Goal: Book appointment/travel/reservation

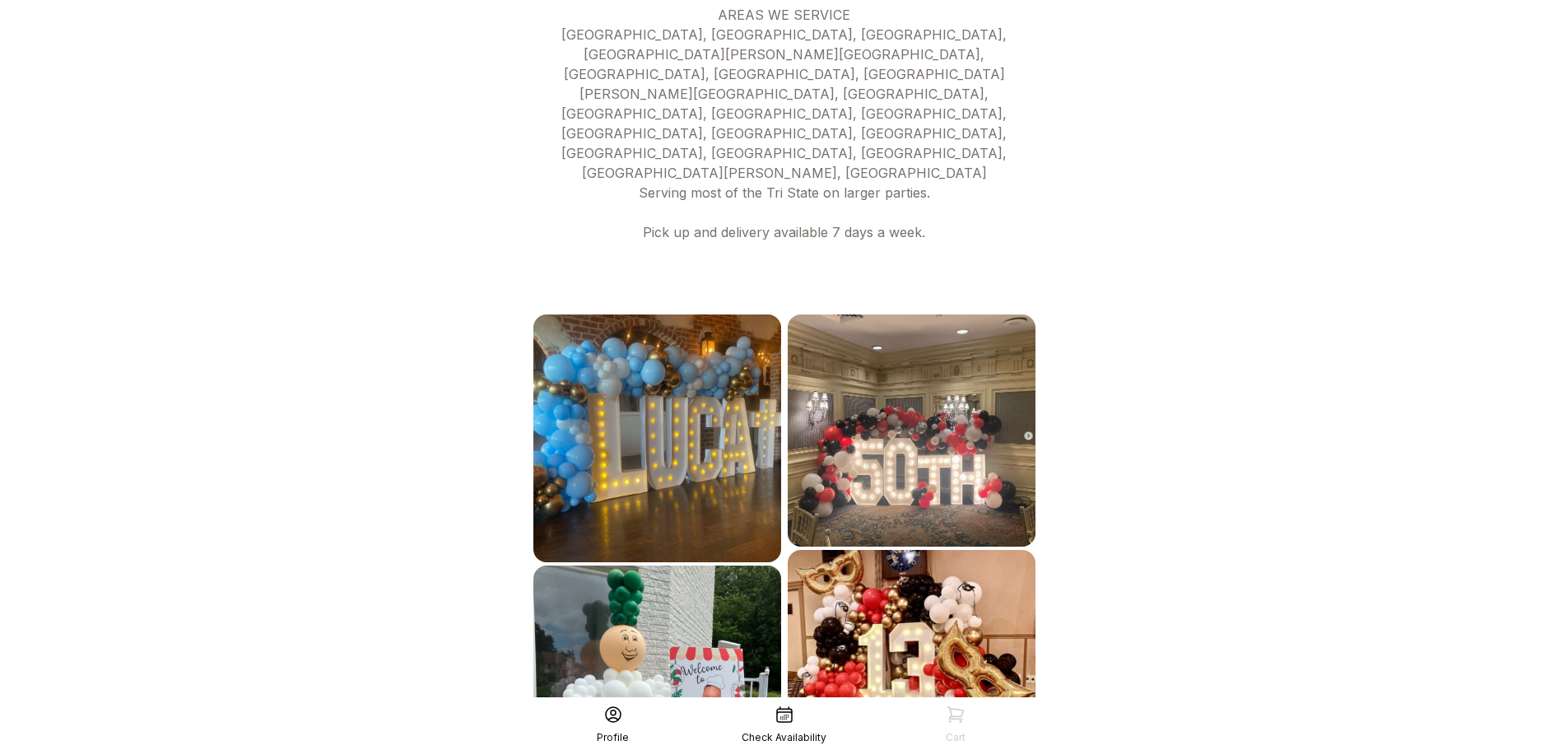
scroll to position [730, 0]
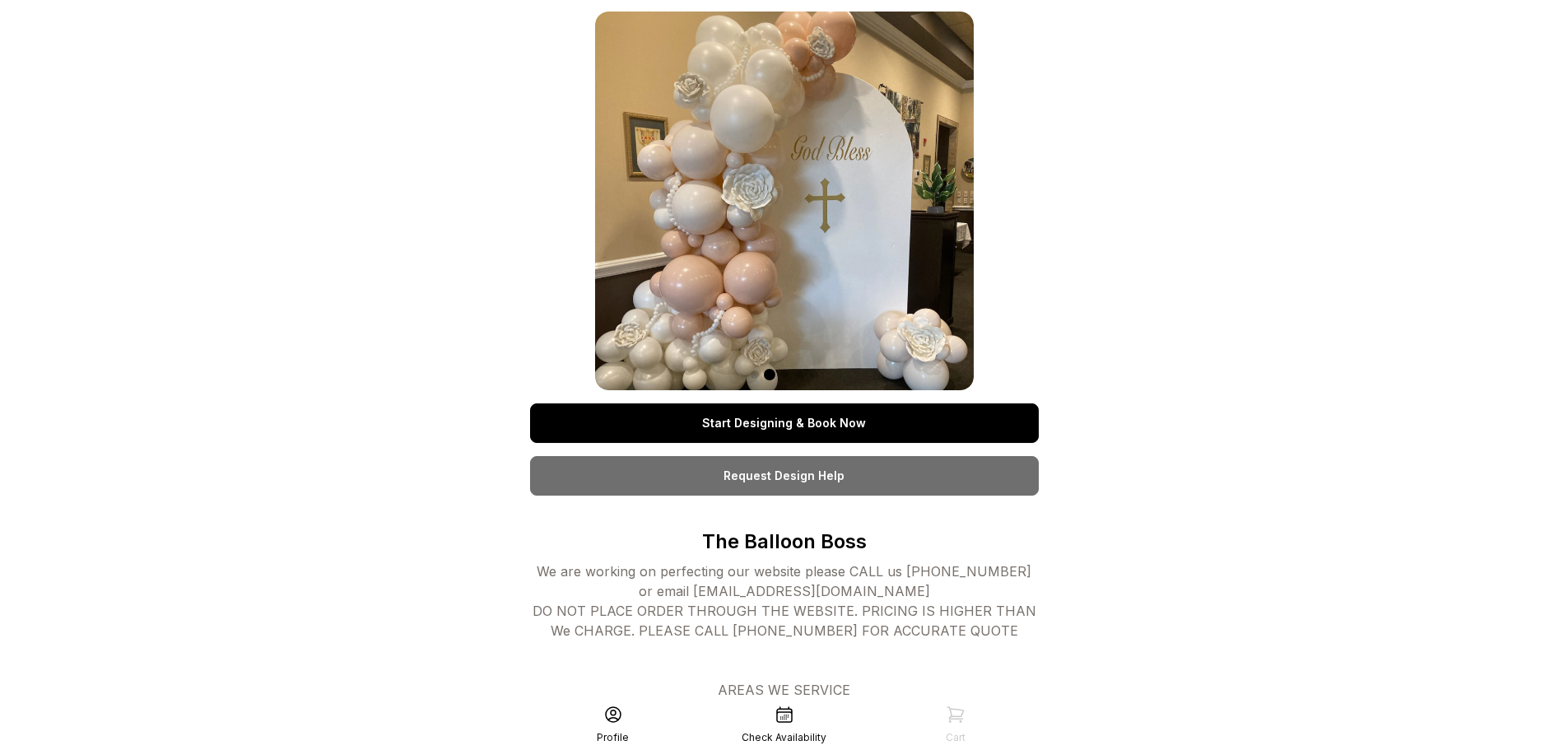
scroll to position [0, 0]
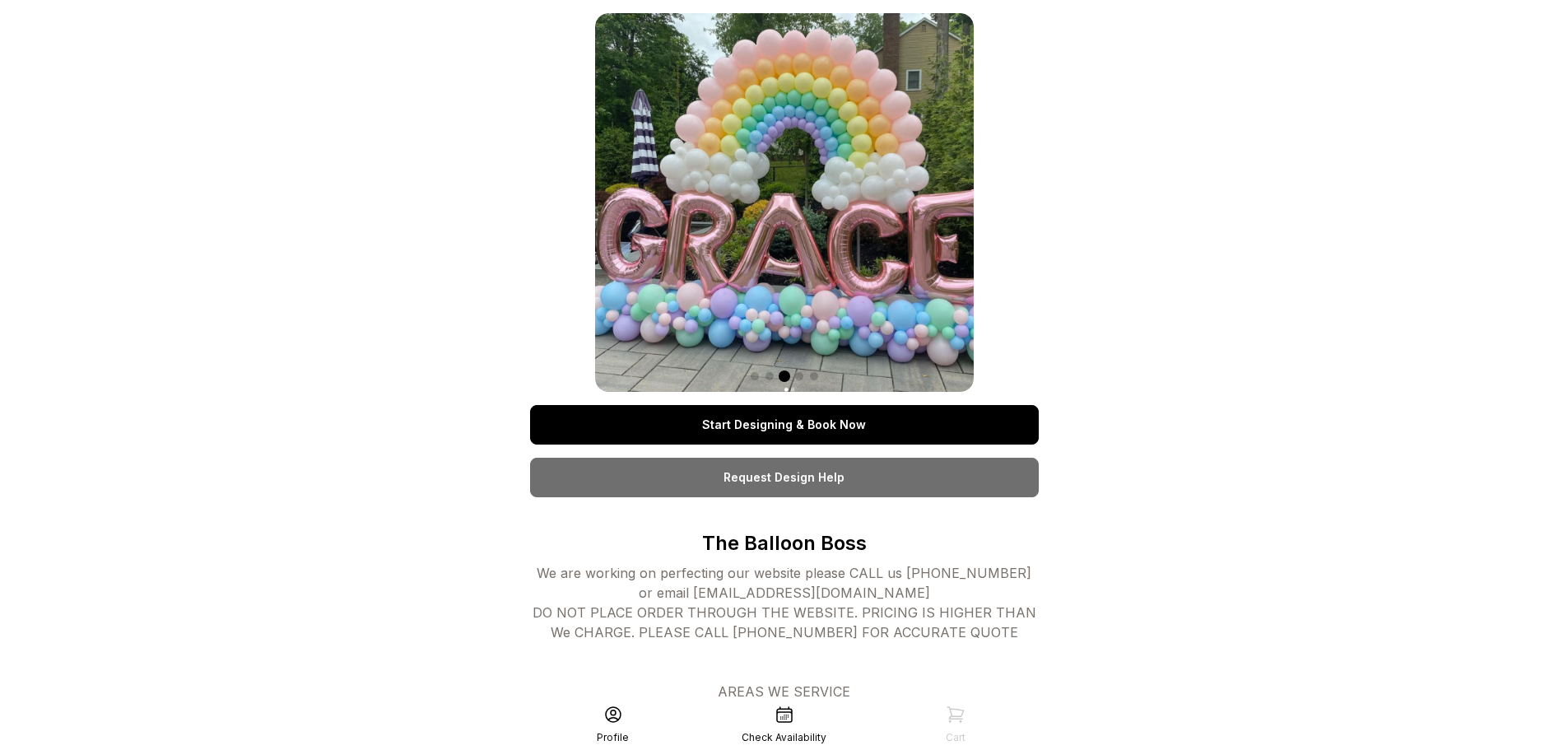
click at [831, 431] on link "Start Designing & Book Now" at bounding box center [784, 424] width 509 height 39
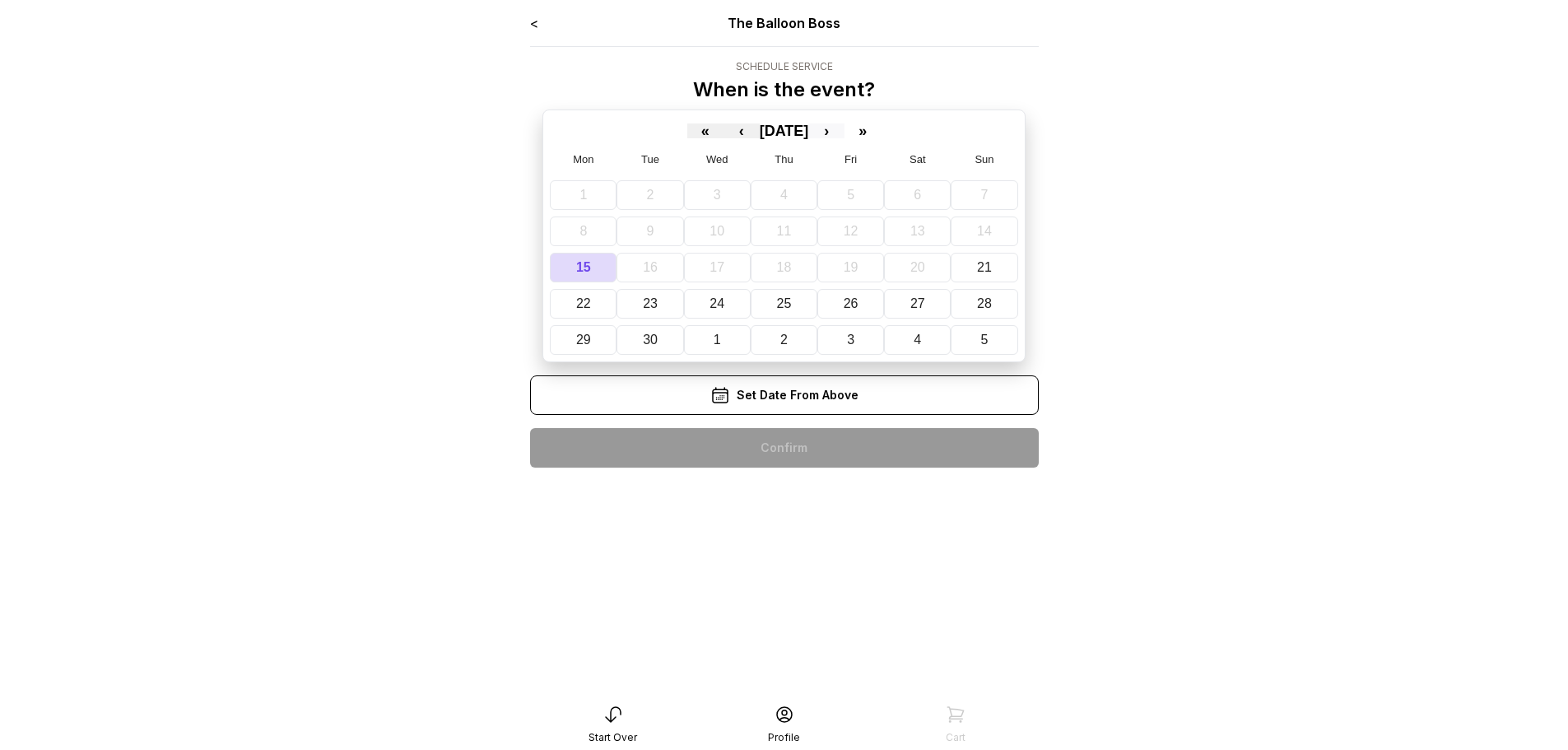
click at [844, 128] on button "›" at bounding box center [826, 131] width 36 height 15
click at [928, 268] on abbr "18" at bounding box center [924, 267] width 15 height 14
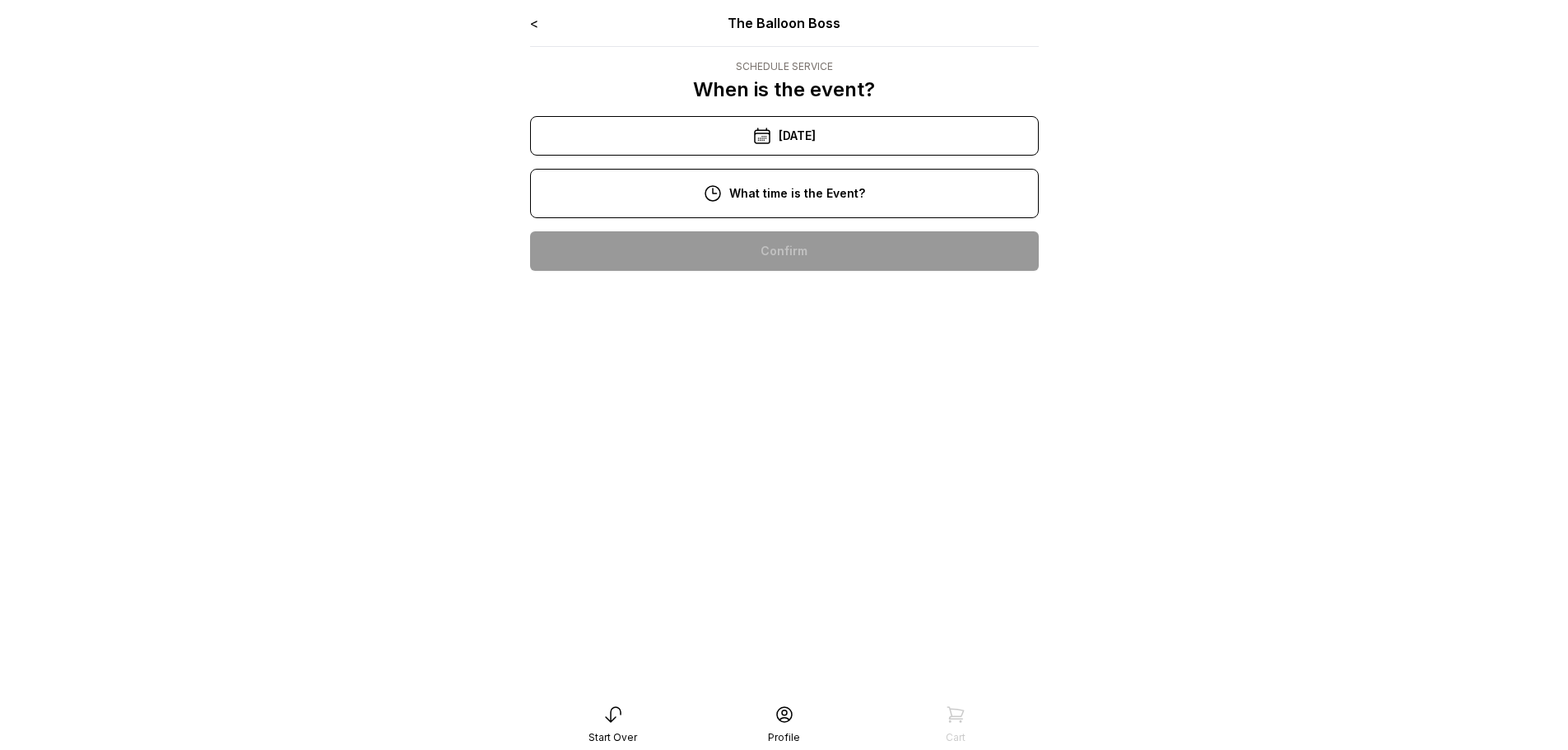
click at [784, 298] on div "11:00 am" at bounding box center [784, 303] width 482 height 39
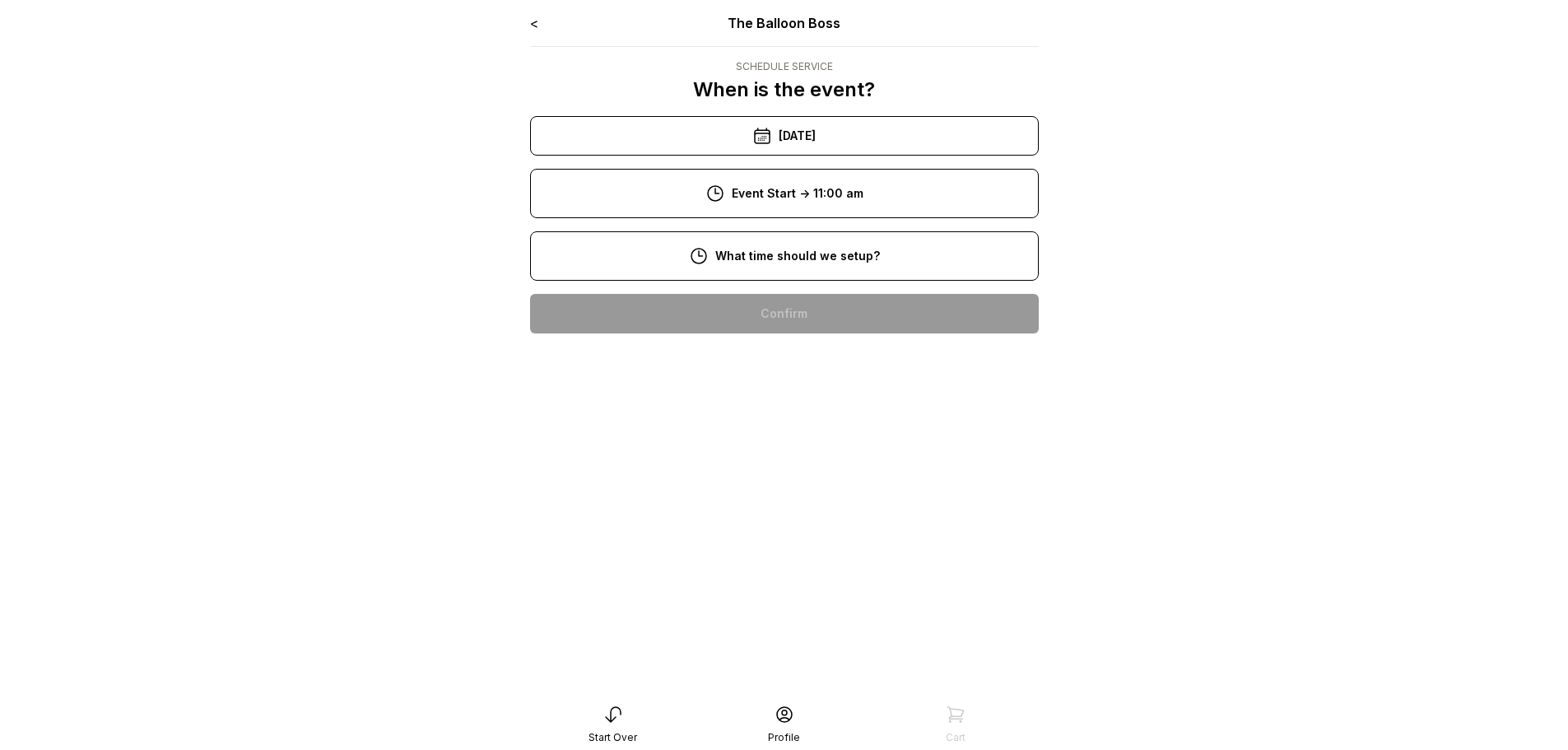
click at [780, 355] on div "9:00 am" at bounding box center [784, 366] width 482 height 39
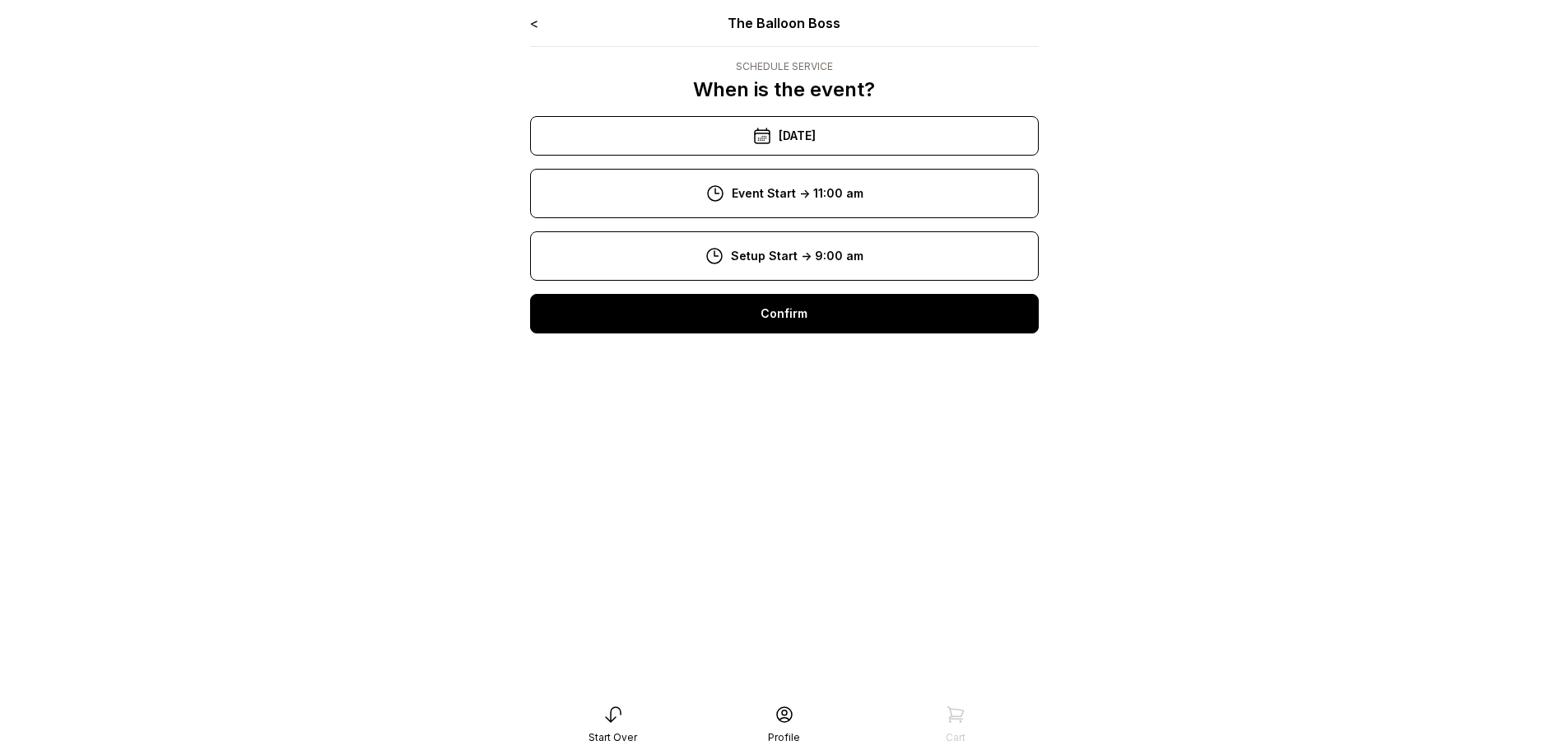
click at [805, 298] on div "Confirm" at bounding box center [784, 313] width 509 height 39
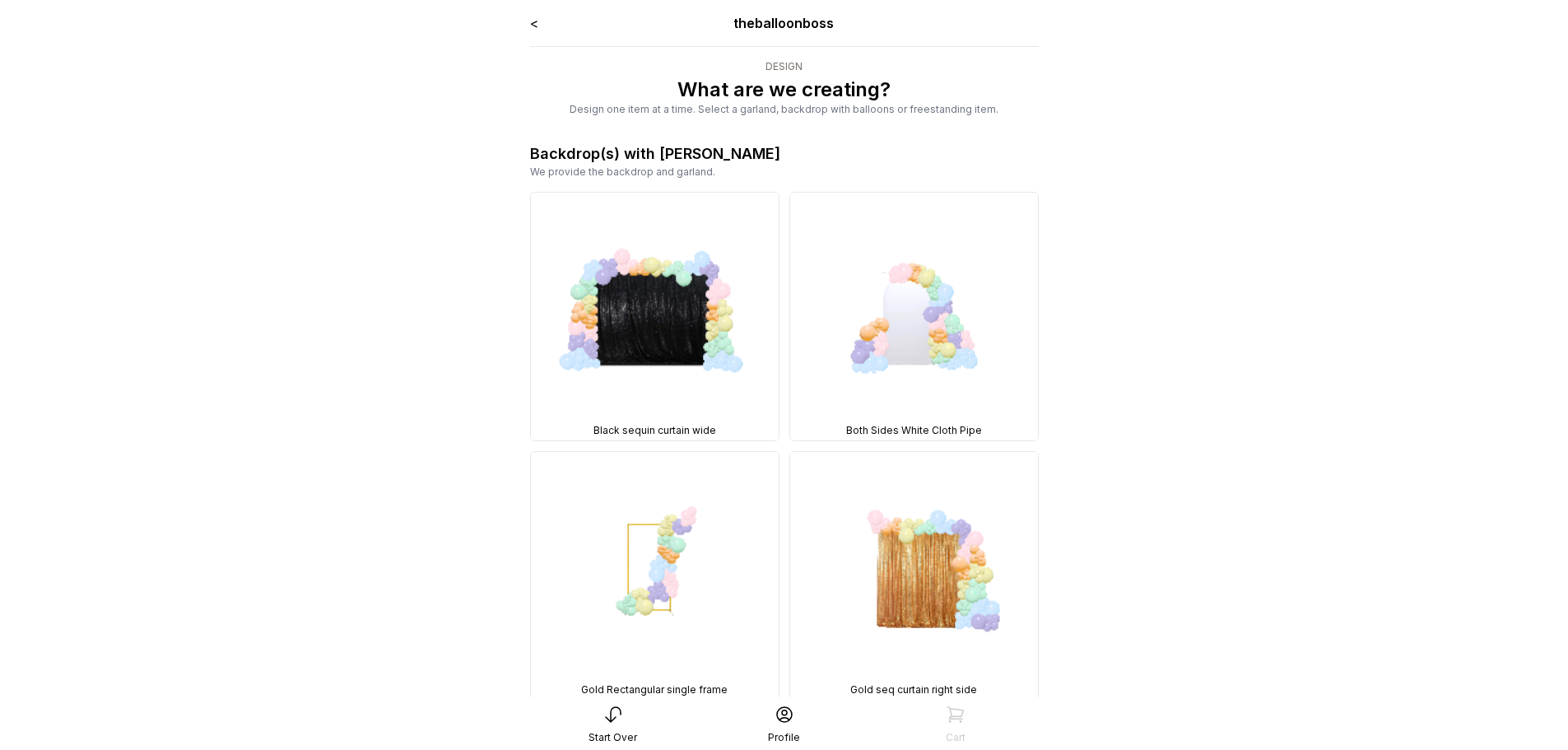
click at [535, 20] on link "<" at bounding box center [534, 23] width 9 height 16
